Goal: Check status: Check status

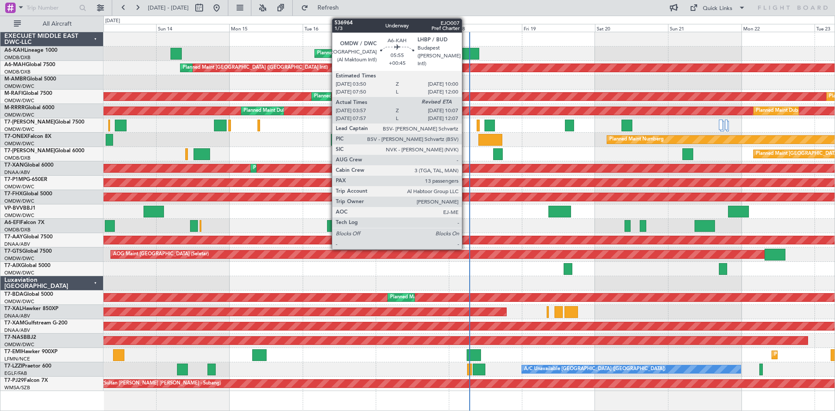
click at [466, 57] on div at bounding box center [470, 54] width 19 height 12
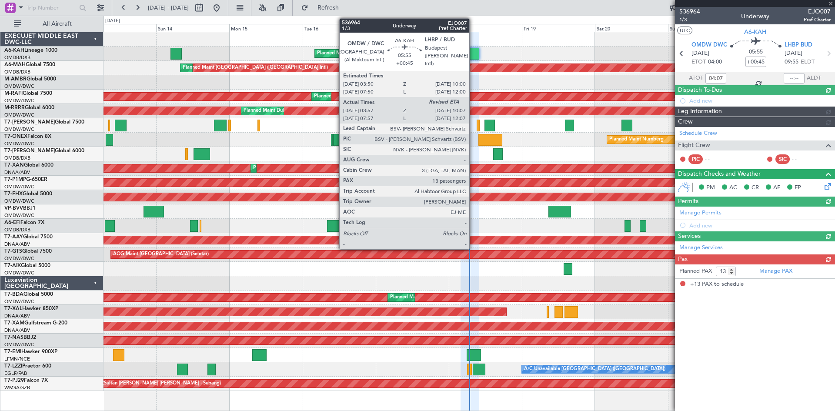
type input "[PERSON_NAME] (ANI)"
type input "7304"
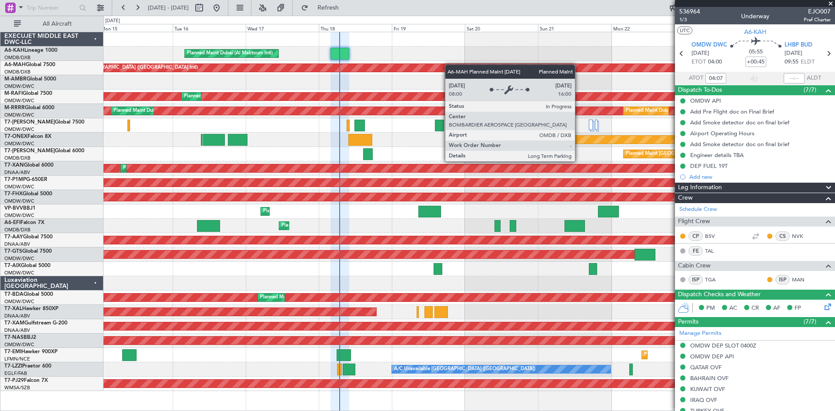
click at [375, 73] on div "Planned Maint Dubai (Al Maktoum Intl) Planned Maint [GEOGRAPHIC_DATA] ([GEOGRAP…" at bounding box center [469, 211] width 731 height 359
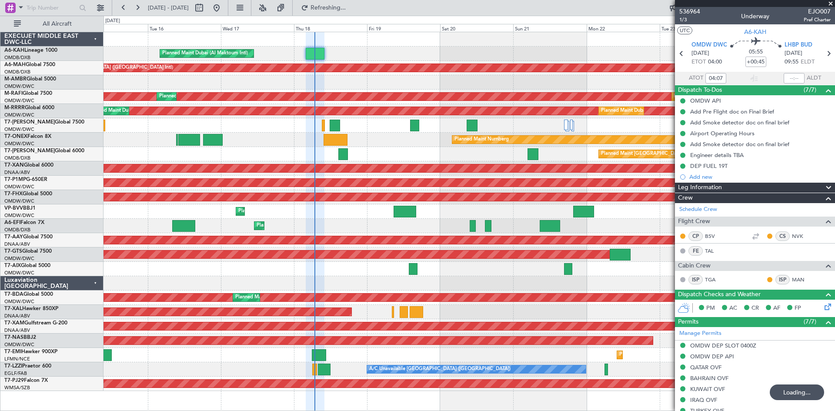
click at [832, 4] on span at bounding box center [830, 4] width 9 height 8
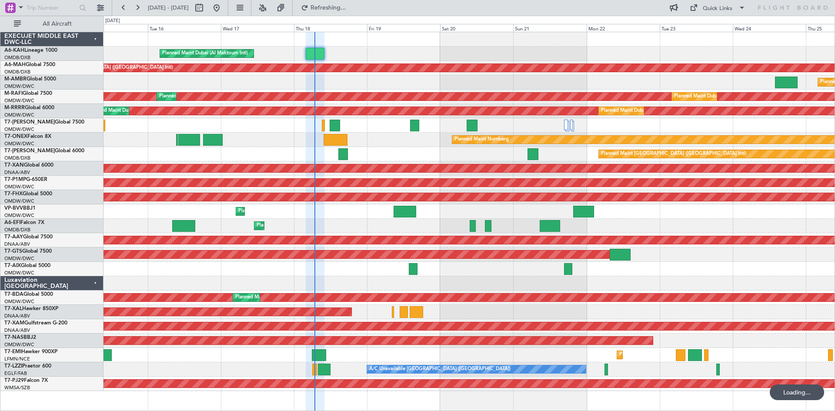
type input "0"
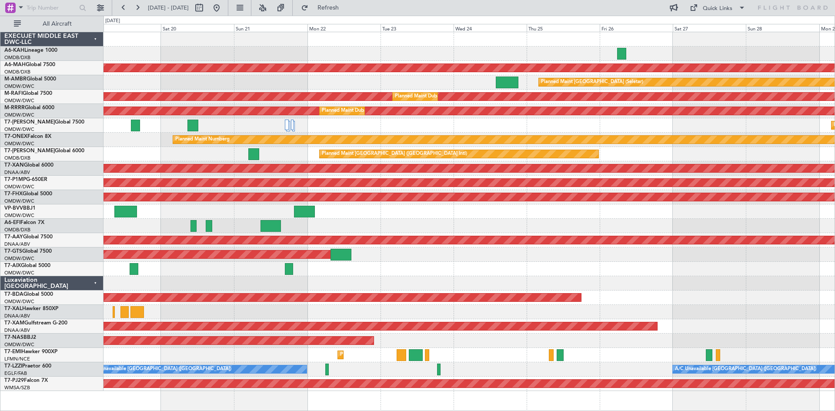
click at [288, 102] on div "Planned Maint Dubai (Al Maktoum Intl) Planned Maint [GEOGRAPHIC_DATA] ([GEOGRAP…" at bounding box center [469, 211] width 731 height 359
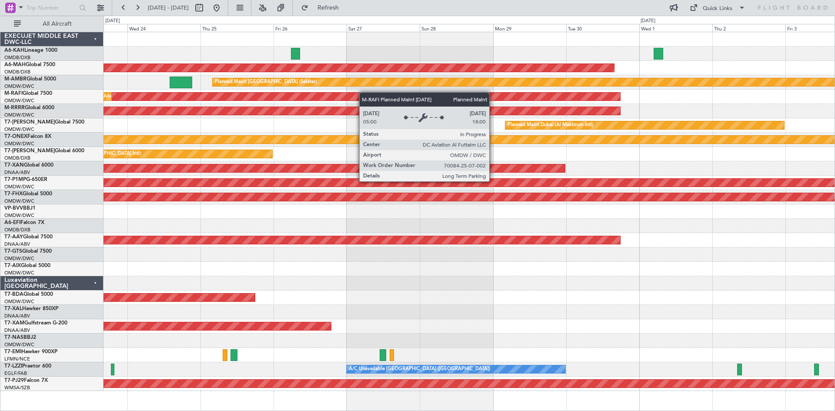
click at [285, 100] on div "Planned Maint [GEOGRAPHIC_DATA] ([GEOGRAPHIC_DATA] Intl) Planned Maint [GEOGRAP…" at bounding box center [469, 211] width 731 height 359
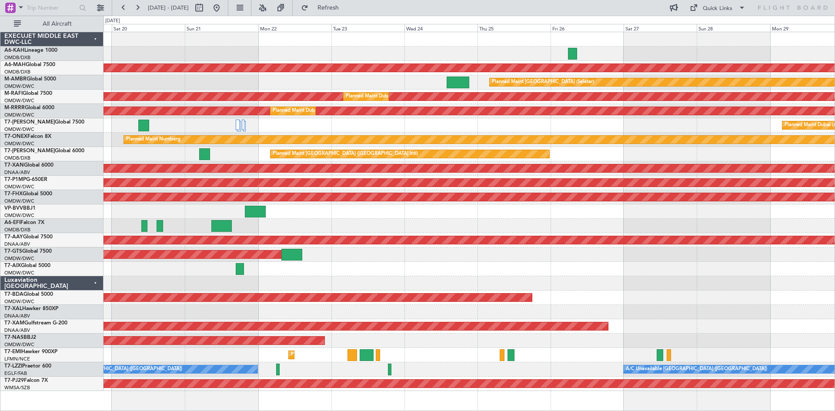
click at [675, 51] on div "Planned Maint Dubai (Al Maktoum Intl)" at bounding box center [469, 54] width 731 height 14
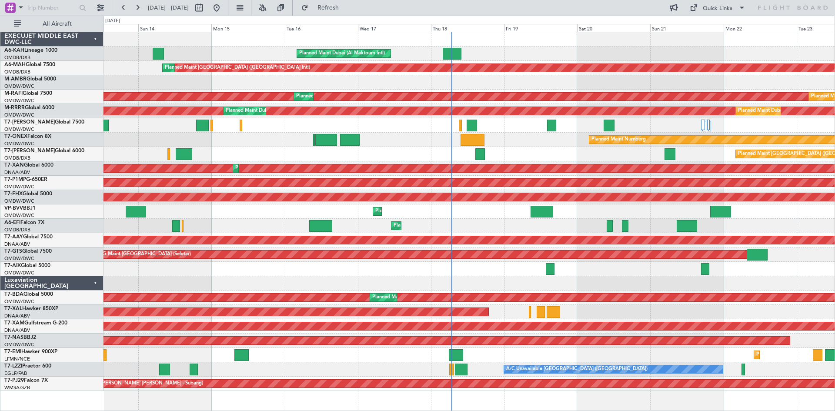
click at [668, 48] on div "Planned Maint Dubai (Al Maktoum Intl)" at bounding box center [469, 54] width 731 height 14
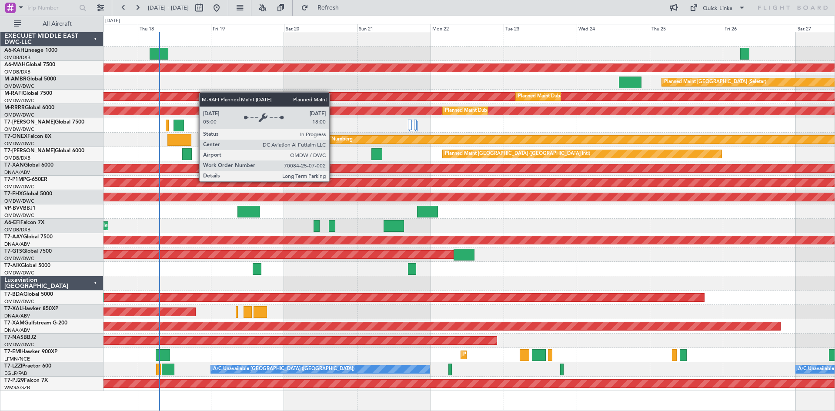
click at [202, 92] on div "Planned Maint Dubai (Al Maktoum Intl) Planned Maint [GEOGRAPHIC_DATA] ([GEOGRAP…" at bounding box center [469, 211] width 731 height 359
